Goal: Transaction & Acquisition: Purchase product/service

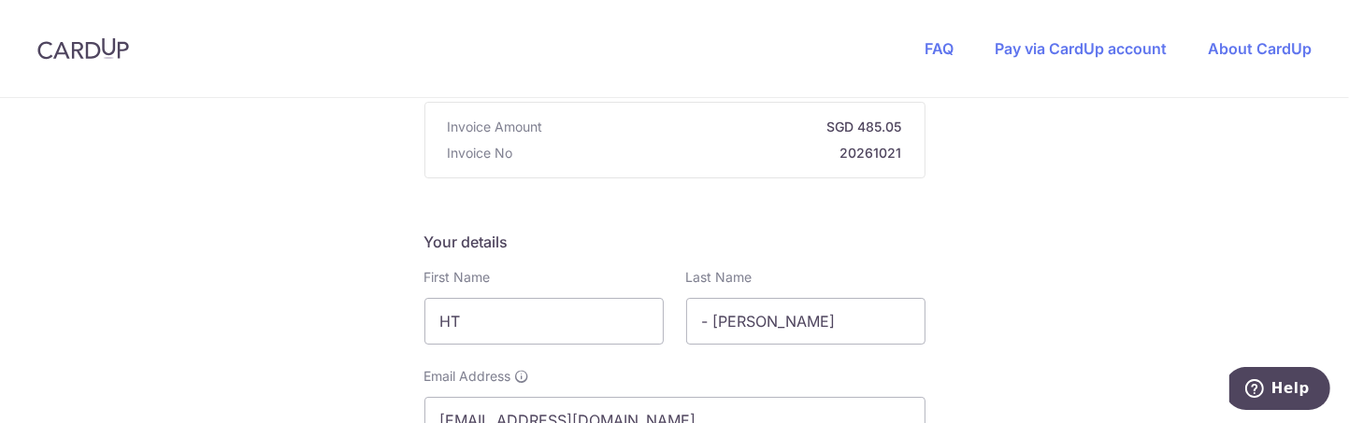
scroll to position [280, 0]
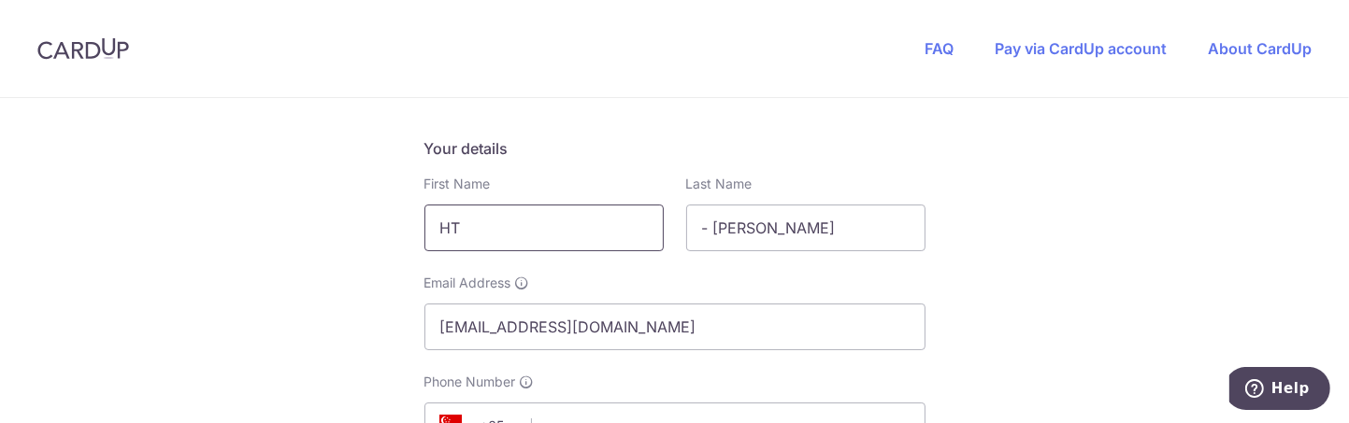
click at [467, 228] on input "HT" at bounding box center [543, 228] width 239 height 47
type input "H"
type input "Bing"
click at [820, 236] on input "- [PERSON_NAME]" at bounding box center [805, 228] width 239 height 47
click at [745, 228] on input "- [PERSON_NAME]" at bounding box center [805, 228] width 239 height 47
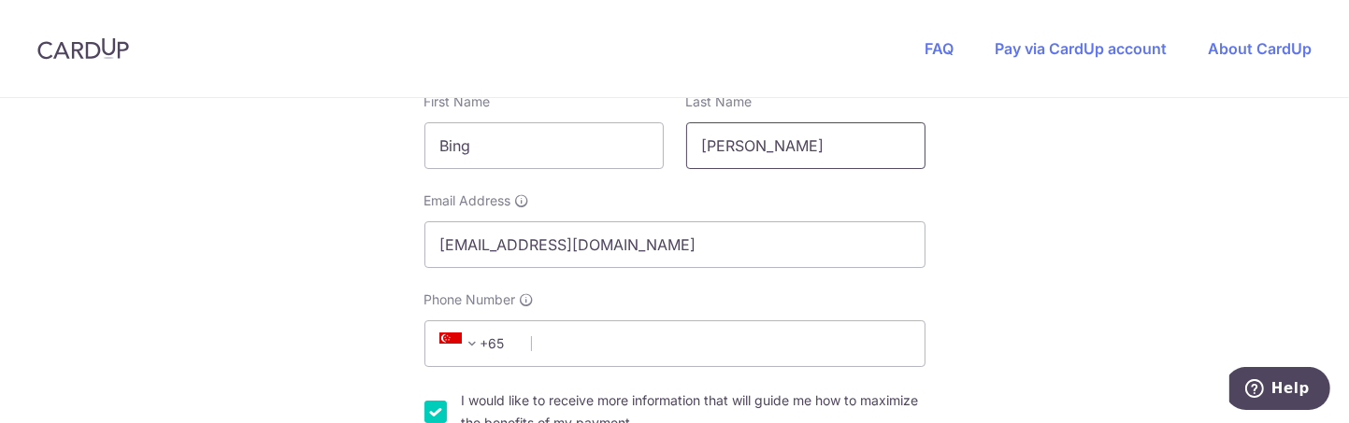
scroll to position [467, 0]
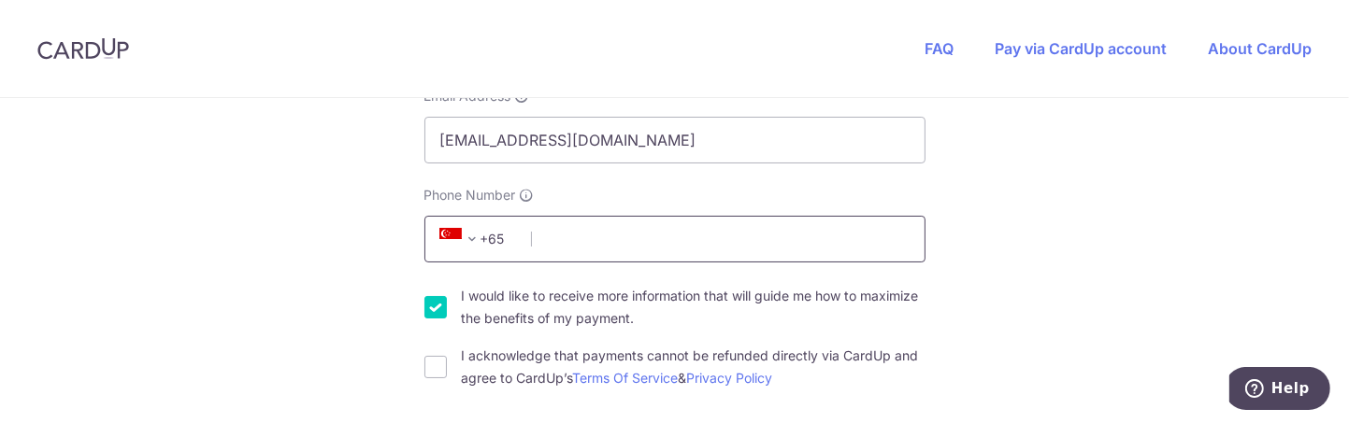
type input "[PERSON_NAME]"
click at [622, 243] on input "Phone Number" at bounding box center [674, 239] width 501 height 47
type input "97225369"
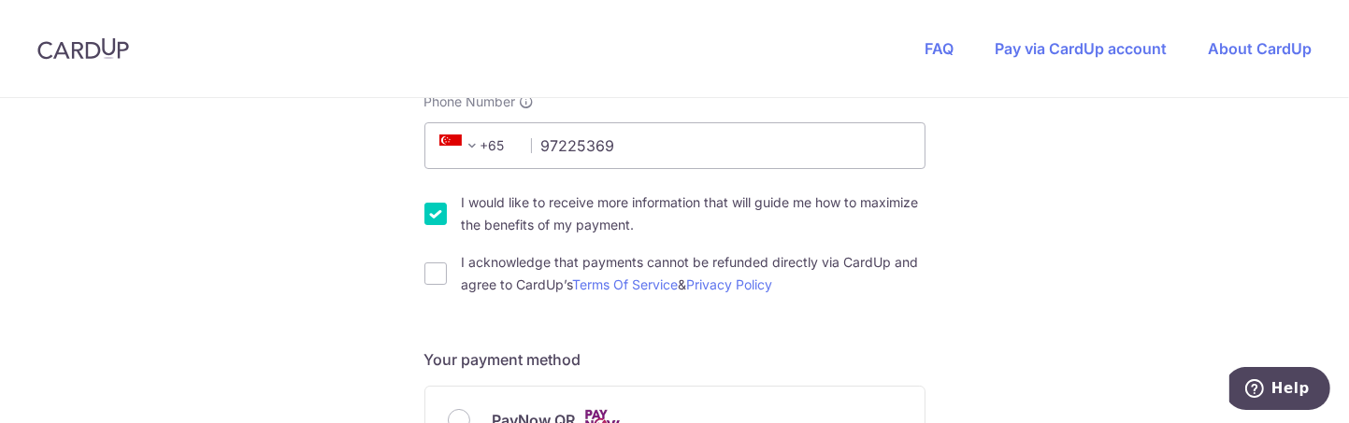
click at [430, 275] on input "I acknowledge that payments cannot be refunded directly via CardUp and agree to…" at bounding box center [435, 274] width 22 height 22
click at [424, 277] on input "I acknowledge that payments cannot be refunded directly via CardUp and agree to…" at bounding box center [435, 274] width 22 height 22
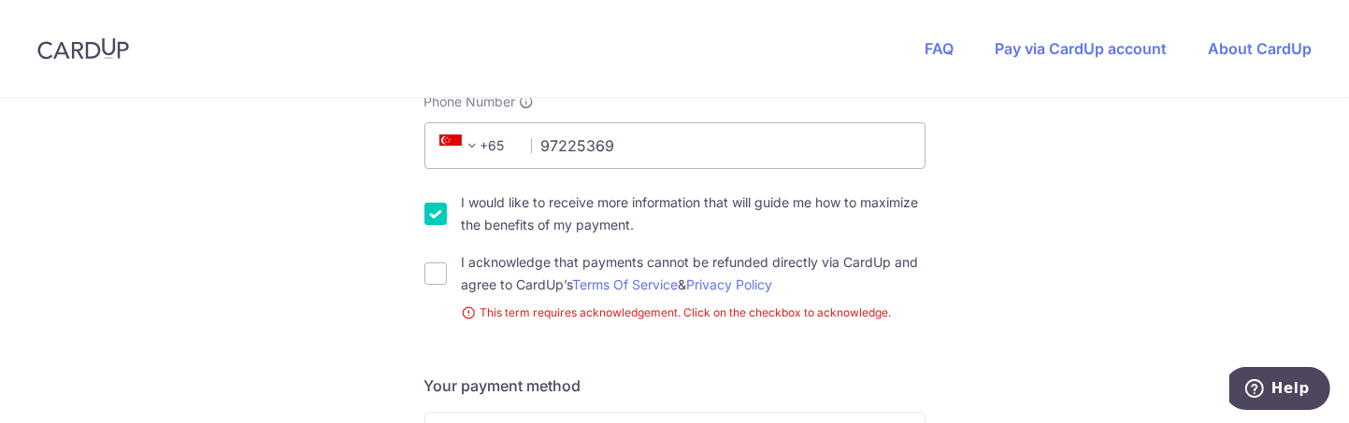
click at [430, 277] on input "I acknowledge that payments cannot be refunded directly via CardUp and agree to…" at bounding box center [435, 274] width 22 height 22
checkbox input "true"
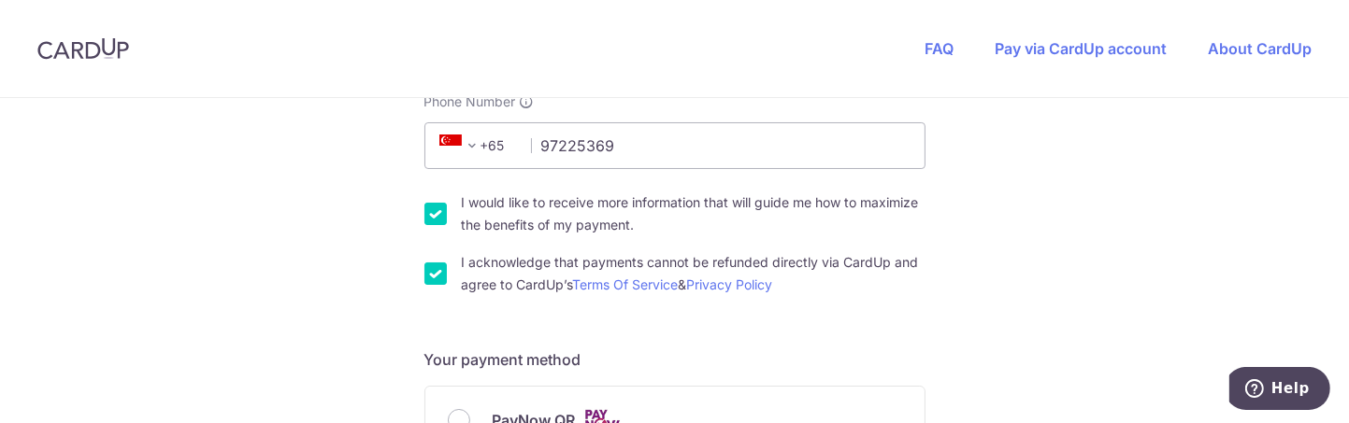
click at [428, 217] on input "I would like to receive more information that will guide me how to maximize the…" at bounding box center [435, 214] width 22 height 22
click at [430, 215] on input "I would like to receive more information that will guide me how to maximize the…" at bounding box center [435, 214] width 22 height 22
checkbox input "true"
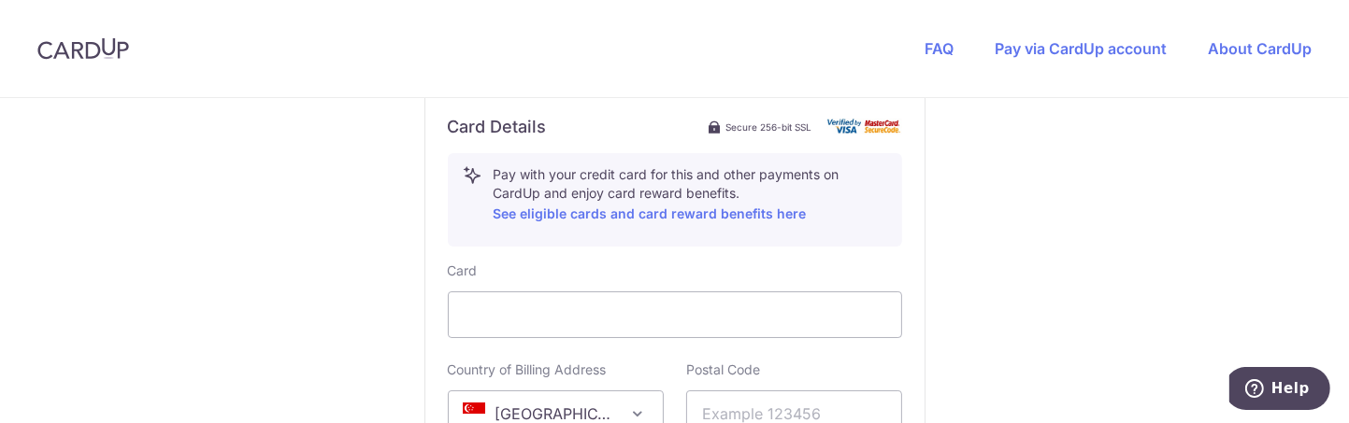
scroll to position [1028, 0]
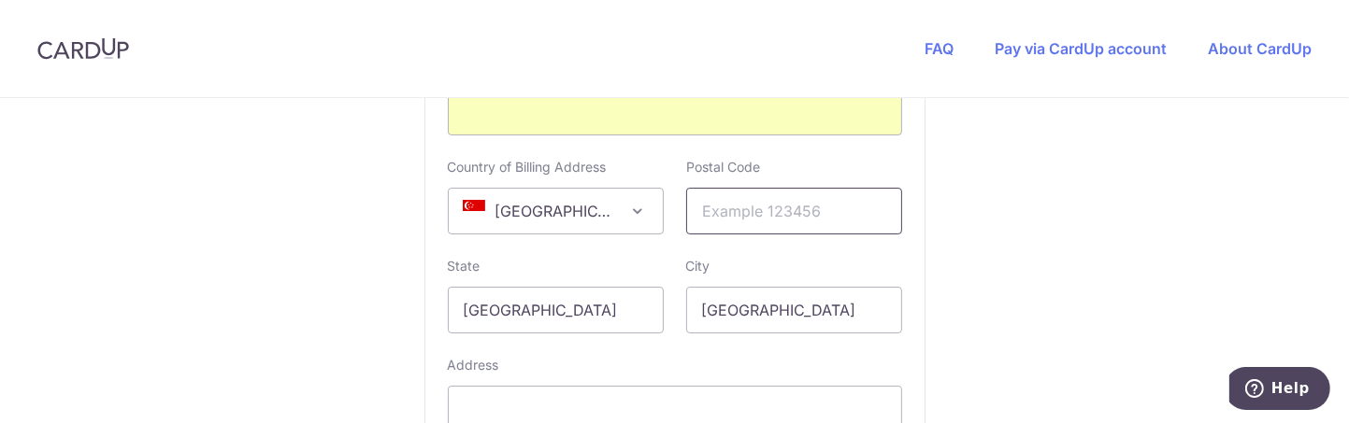
click at [789, 208] on input "text" at bounding box center [794, 211] width 216 height 47
type input "519283"
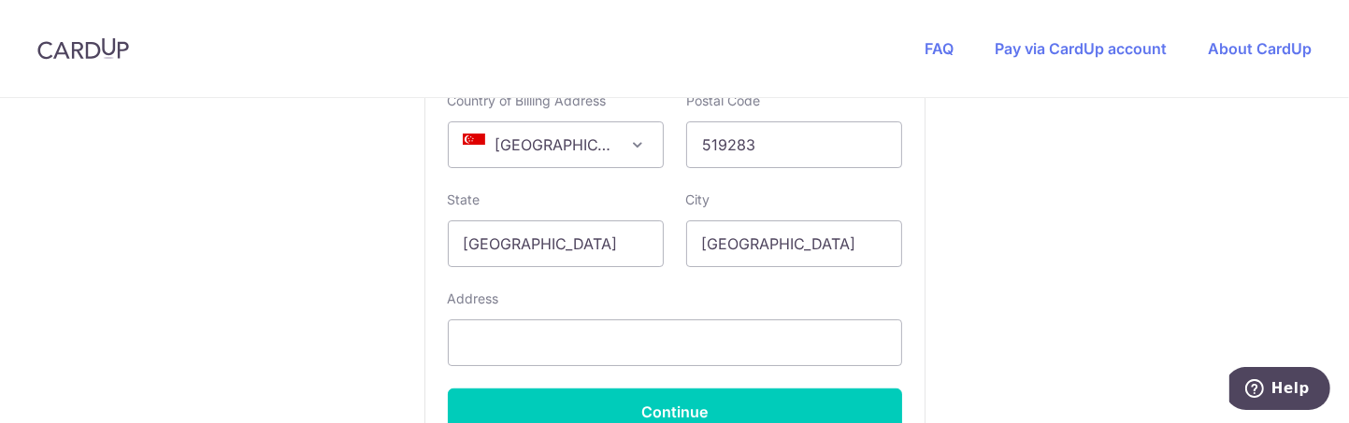
scroll to position [1402, 0]
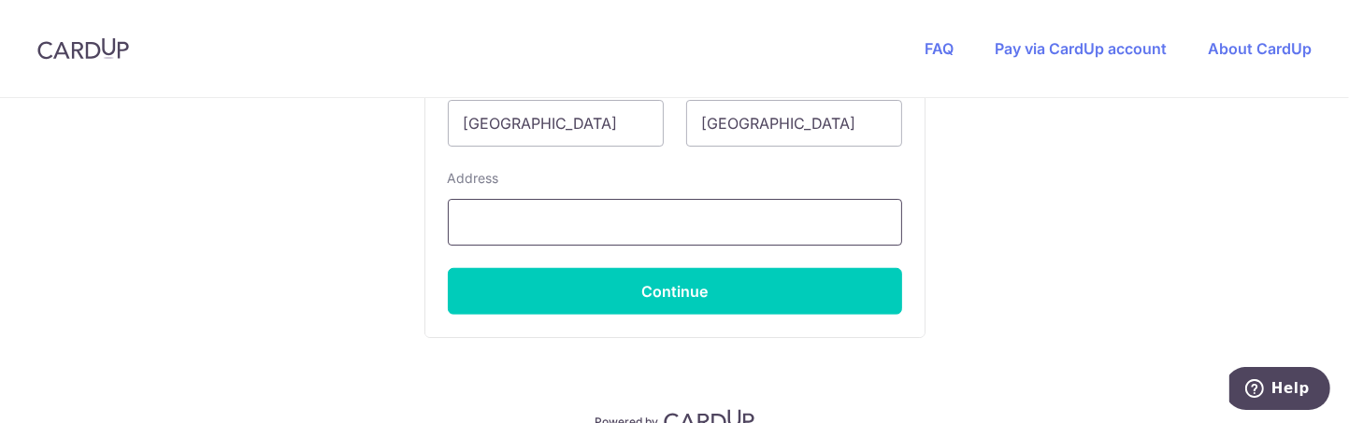
click at [488, 209] on input "text" at bounding box center [675, 222] width 454 height 47
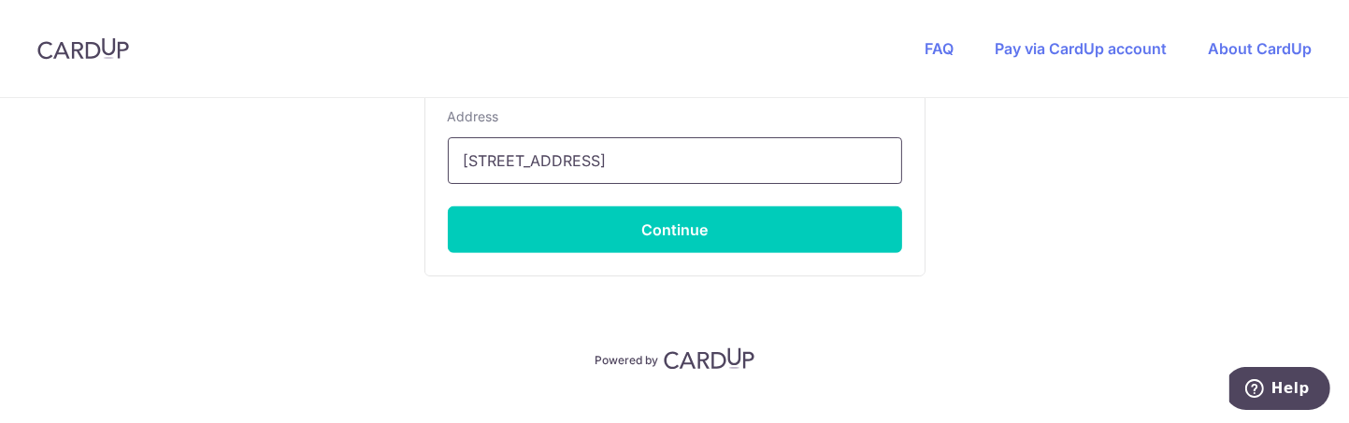
scroll to position [1495, 0]
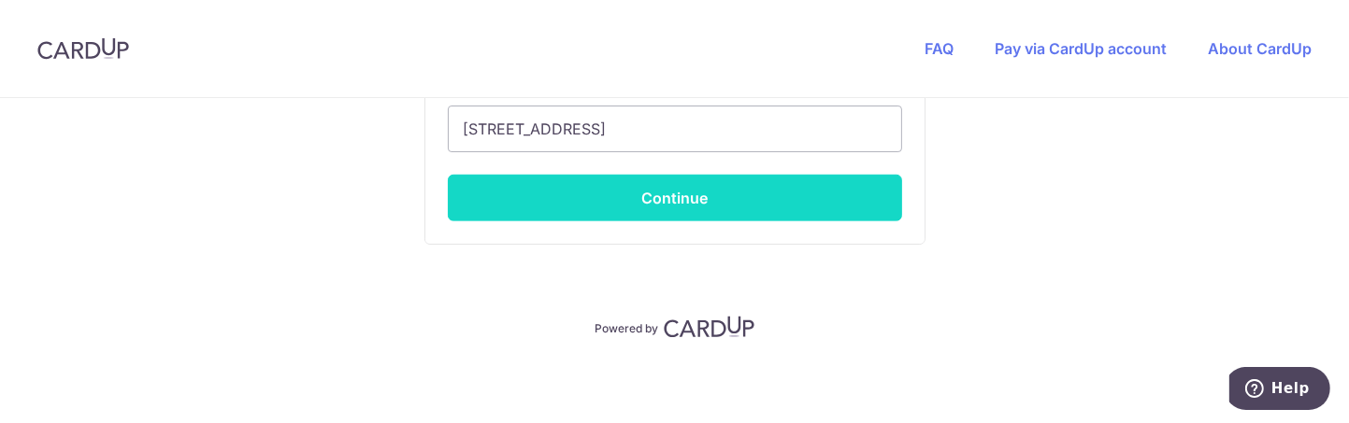
click at [648, 209] on button "Continue" at bounding box center [675, 198] width 454 height 47
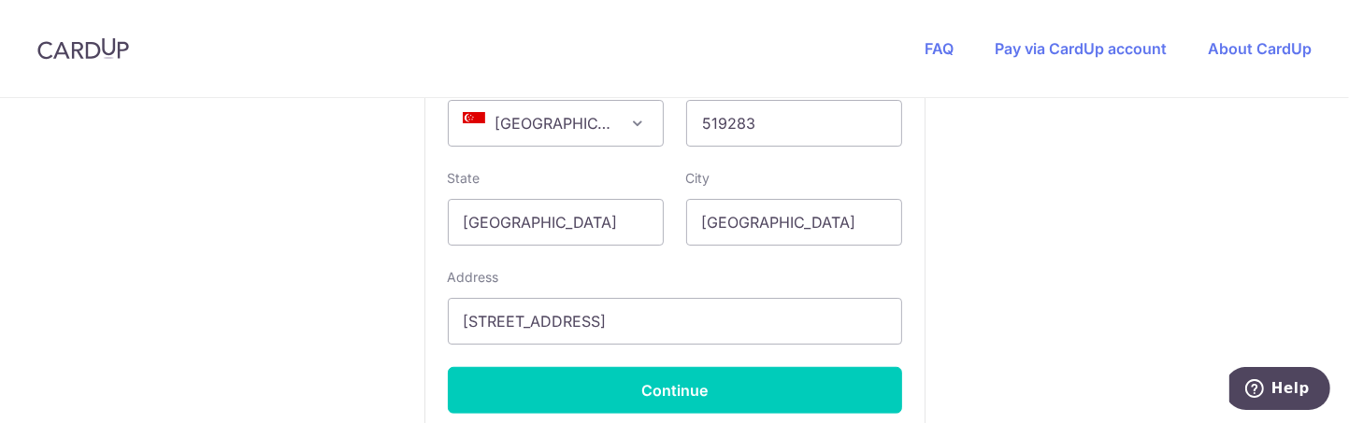
scroll to position [1333, 0]
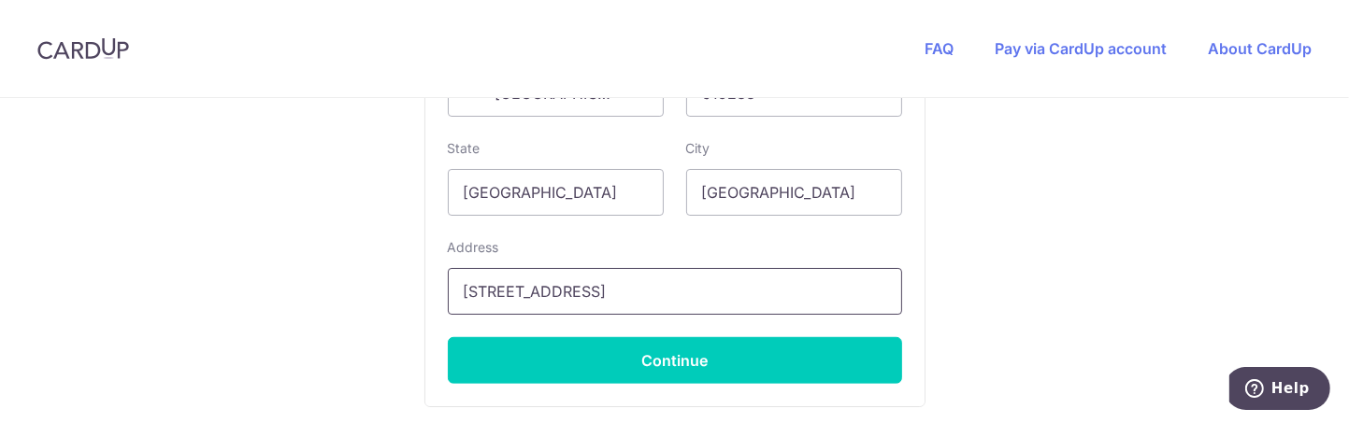
drag, startPoint x: 815, startPoint y: 288, endPoint x: 760, endPoint y: 290, distance: 55.2
click at [760, 290] on input "[STREET_ADDRESS]" at bounding box center [675, 291] width 454 height 47
type input "[STREET_ADDRESS] Residence"
click at [914, 310] on div "Card Details Secure 256-bit SSL Pay with your credit card for this and other pa…" at bounding box center [674, 89] width 499 height 635
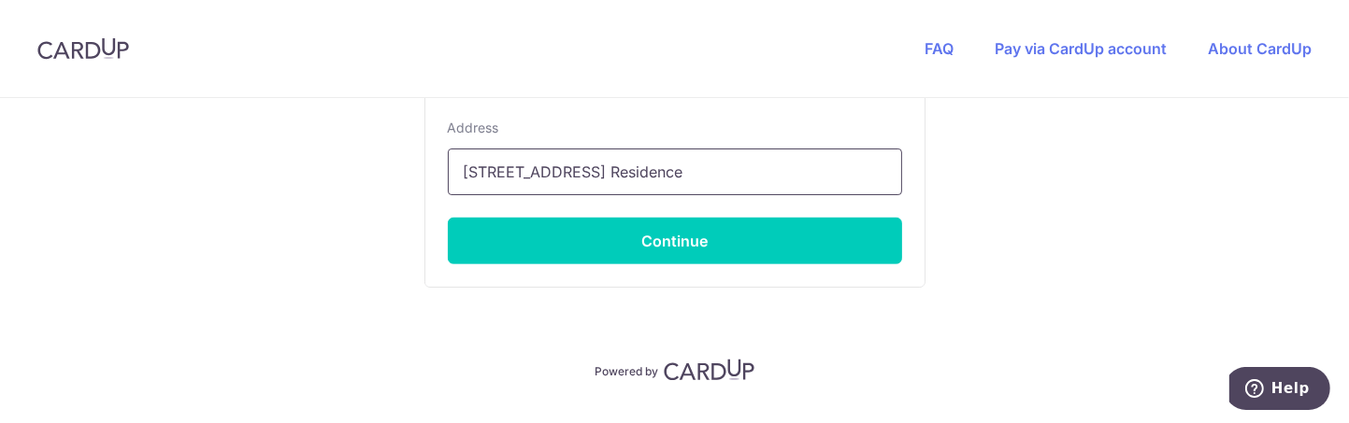
scroll to position [1495, 0]
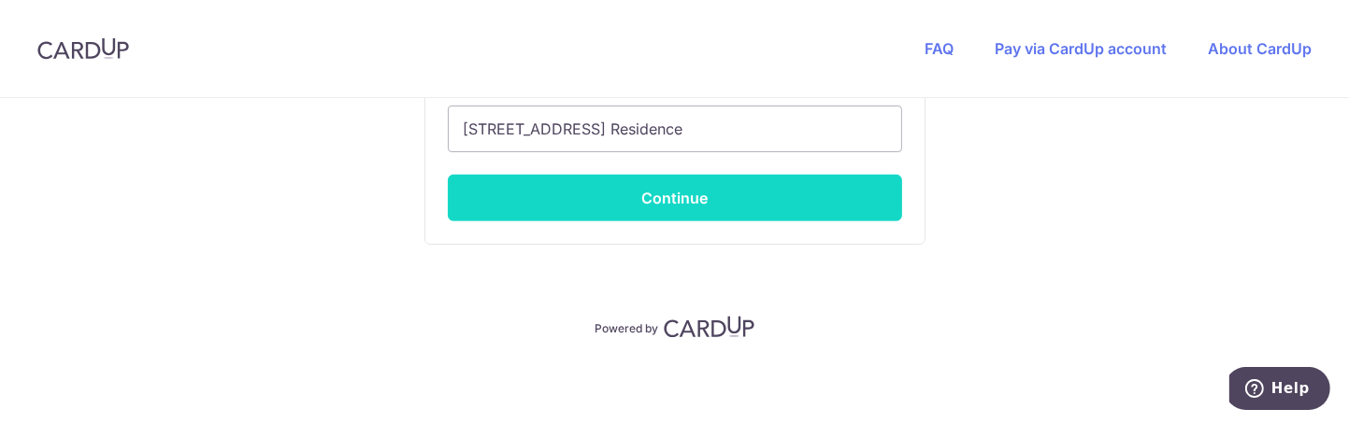
click at [672, 191] on button "Continue" at bounding box center [675, 198] width 454 height 47
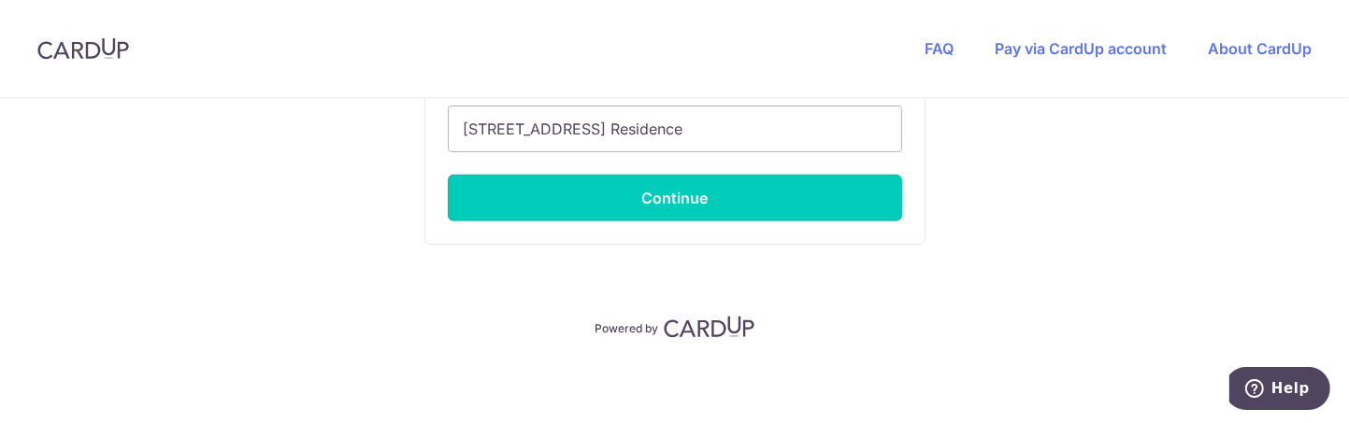
type input "**** 8246"
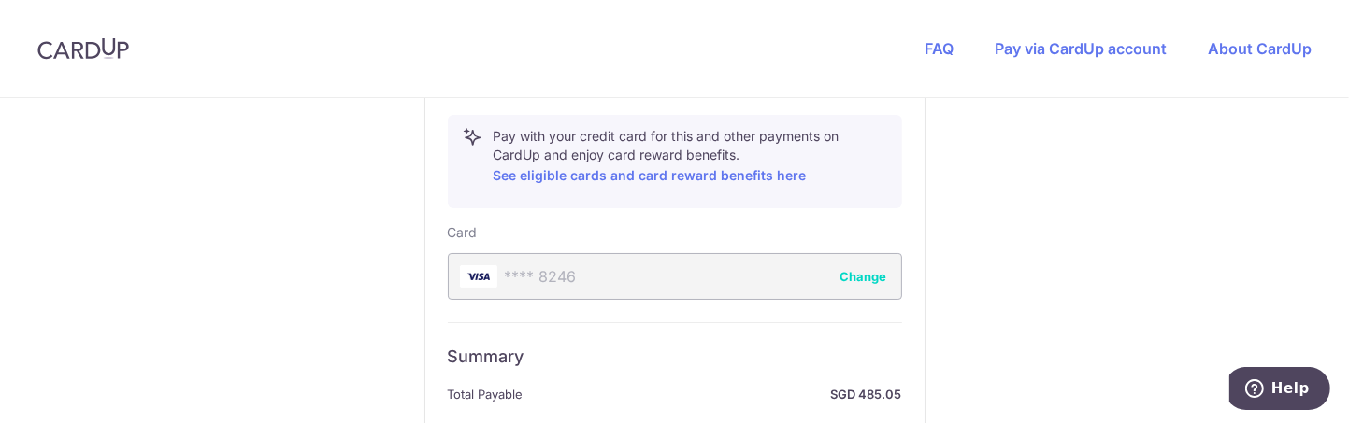
scroll to position [1237, 0]
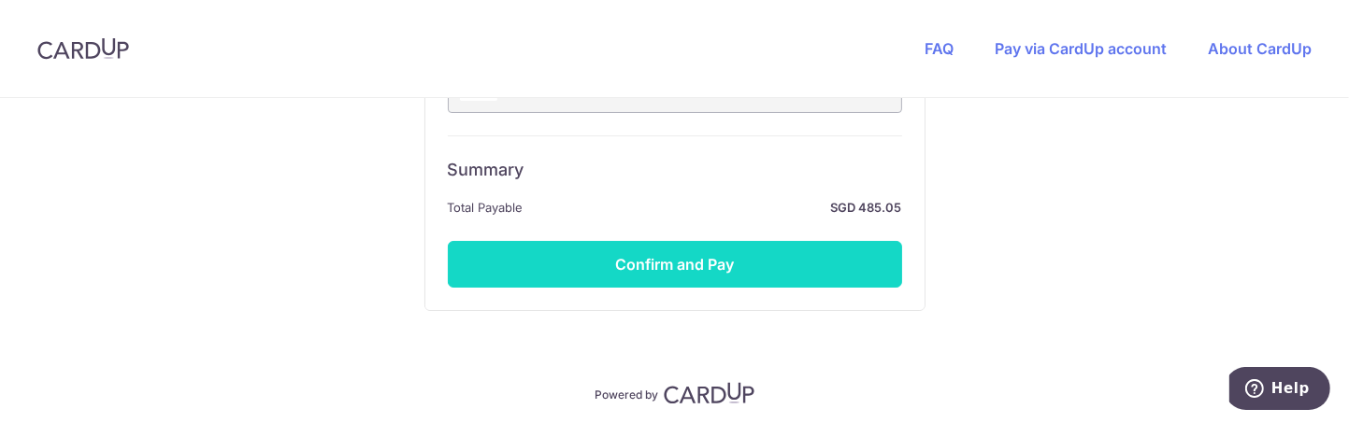
click at [689, 267] on button "Confirm and Pay" at bounding box center [675, 264] width 454 height 47
